Goal: Task Accomplishment & Management: Manage account settings

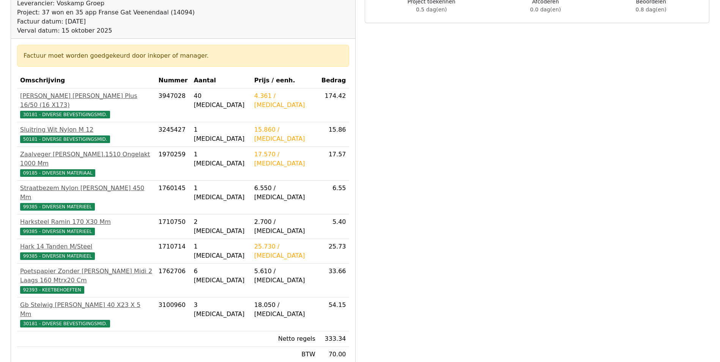
scroll to position [201, 0]
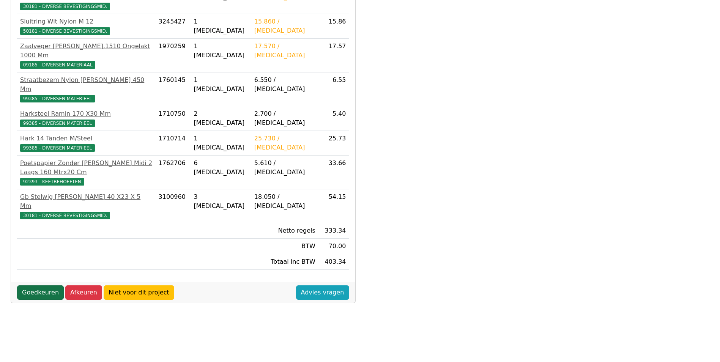
click at [36, 286] on link "Goedkeuren" at bounding box center [40, 293] width 47 height 14
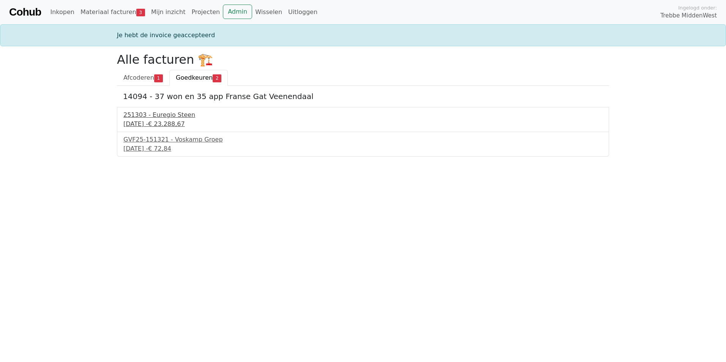
click at [165, 113] on div "251303 - Euregio Steen" at bounding box center [362, 114] width 479 height 9
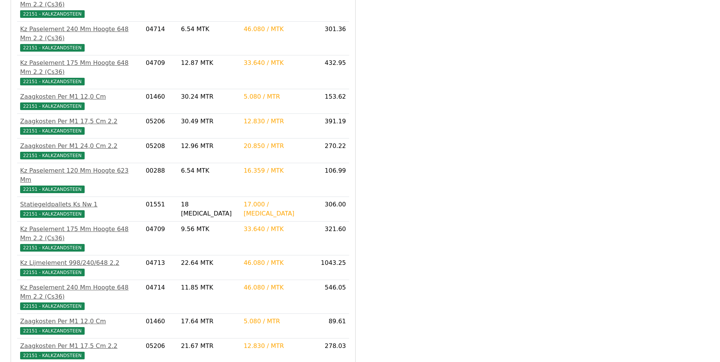
scroll to position [1416, 0]
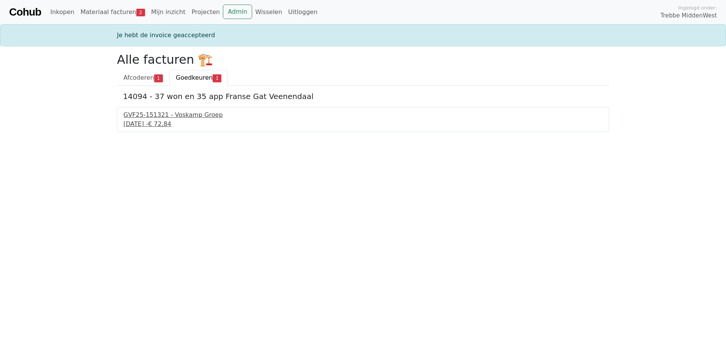
click at [163, 124] on div "[DATE] - € 72,84" at bounding box center [362, 124] width 479 height 9
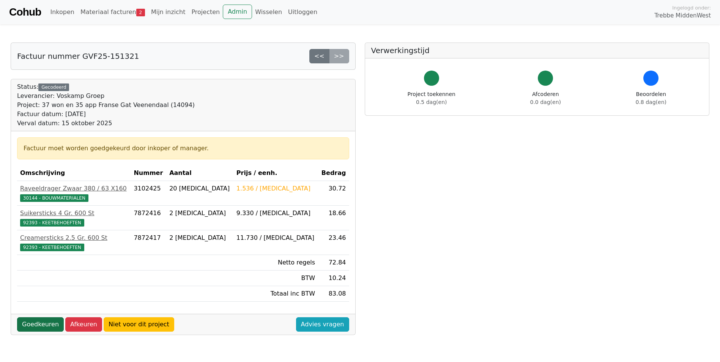
click at [41, 325] on link "Goedkeuren" at bounding box center [40, 324] width 47 height 14
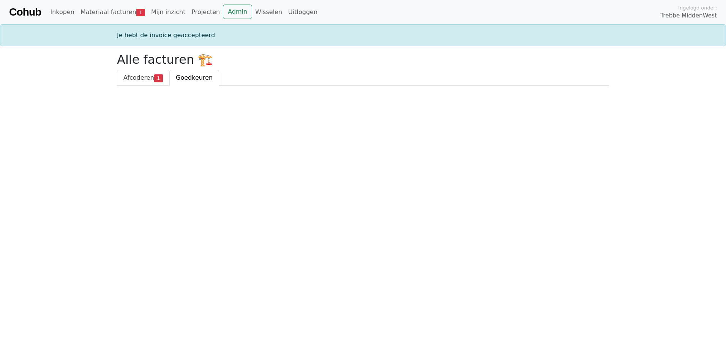
click at [141, 77] on span "Afcoderen" at bounding box center [138, 77] width 31 height 7
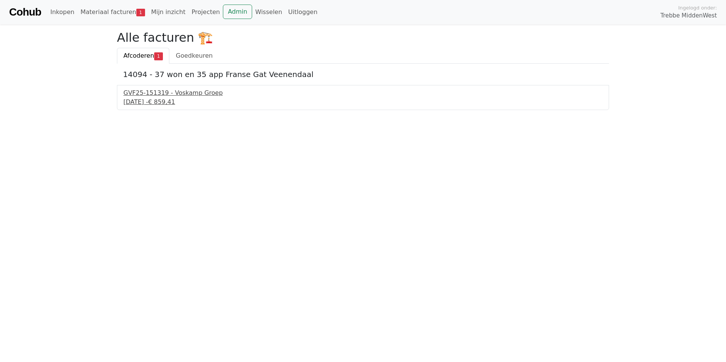
click at [167, 96] on div "GVF25-151319 - Voskamp Groep" at bounding box center [362, 92] width 479 height 9
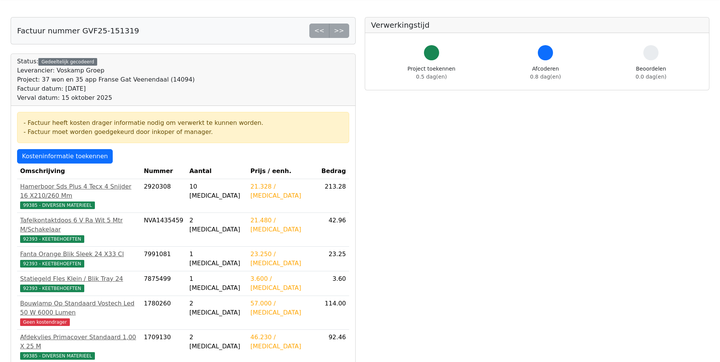
scroll to position [38, 0]
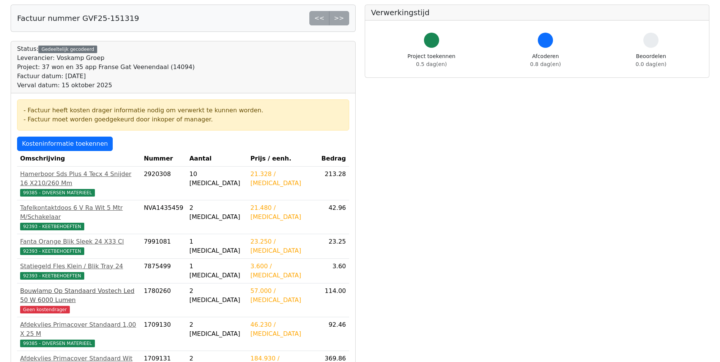
click at [74, 287] on div "Bouwlamp Op Standaard Vostech Led 50 W 6000 Lumen" at bounding box center [79, 296] width 118 height 18
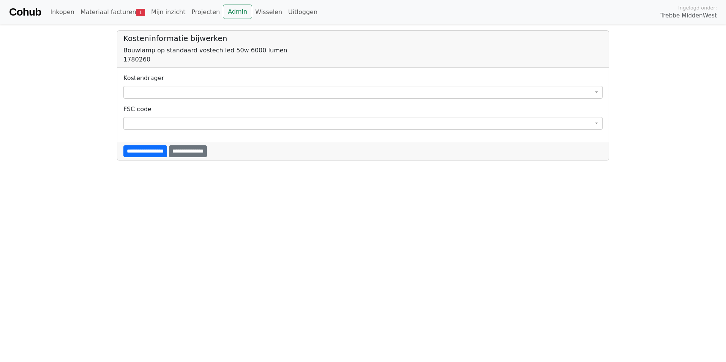
click at [200, 90] on span at bounding box center [362, 92] width 479 height 13
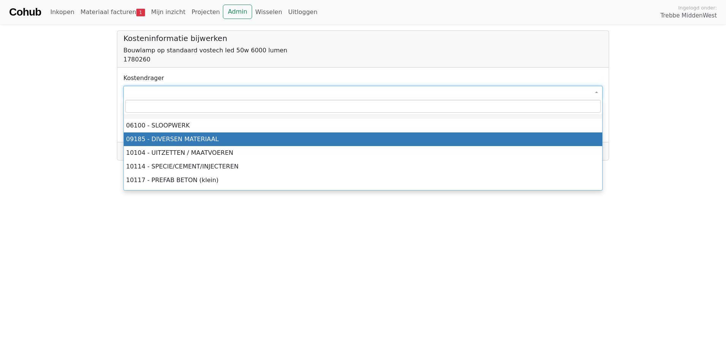
select select "****"
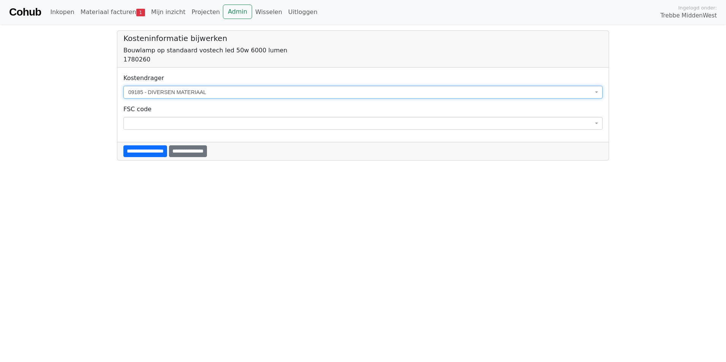
click at [181, 124] on span at bounding box center [362, 123] width 479 height 13
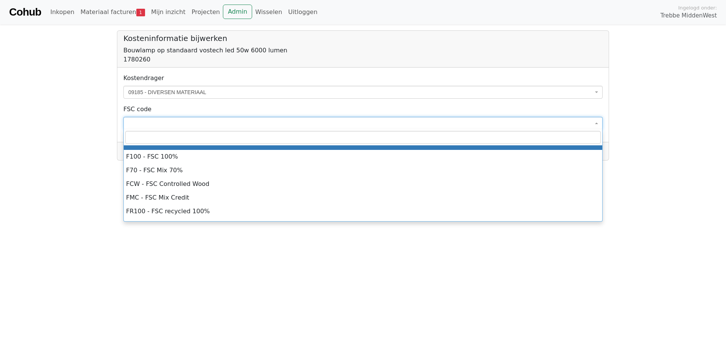
click at [181, 124] on span at bounding box center [362, 123] width 479 height 13
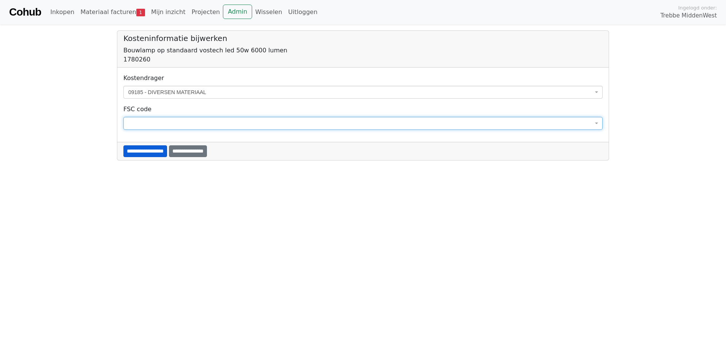
click at [166, 150] on input "**********" at bounding box center [145, 151] width 44 height 12
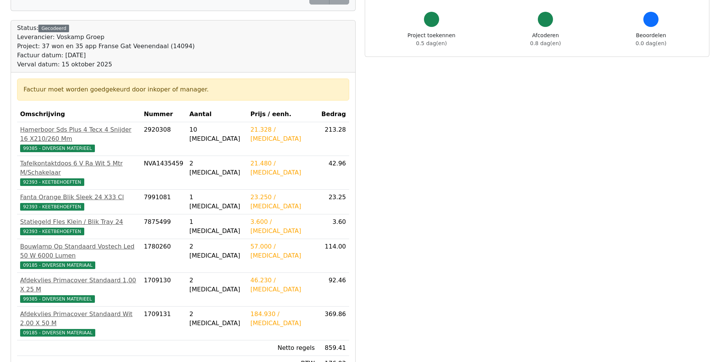
scroll to position [223, 0]
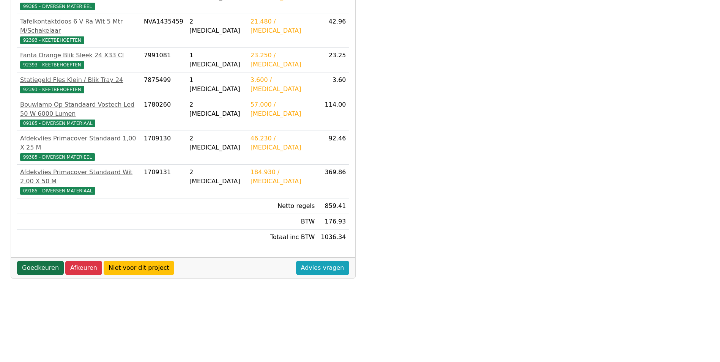
click at [37, 261] on link "Goedkeuren" at bounding box center [40, 268] width 47 height 14
